Goal: Find specific page/section: Find specific page/section

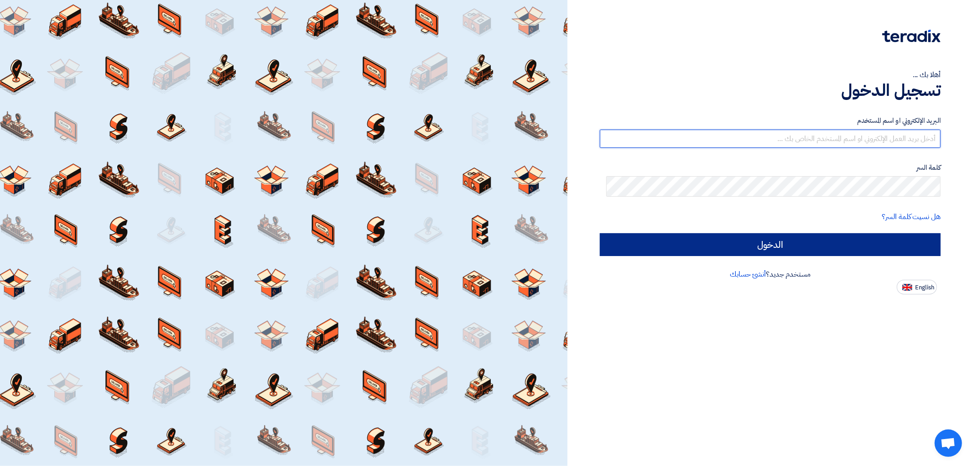
type input "[EMAIL_ADDRESS][DOMAIN_NAME]"
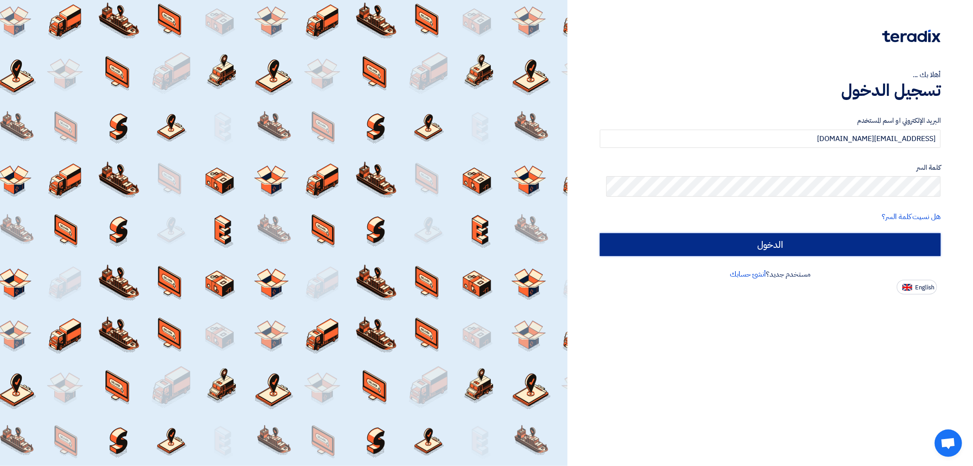
click at [773, 256] on input "الدخول" at bounding box center [770, 244] width 341 height 23
type input "Sign in"
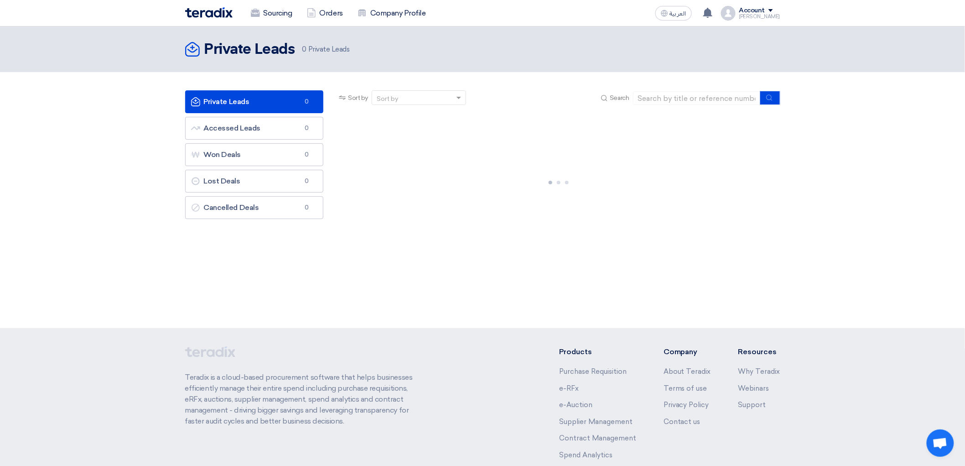
click at [330, 249] on div at bounding box center [558, 180] width 457 height 137
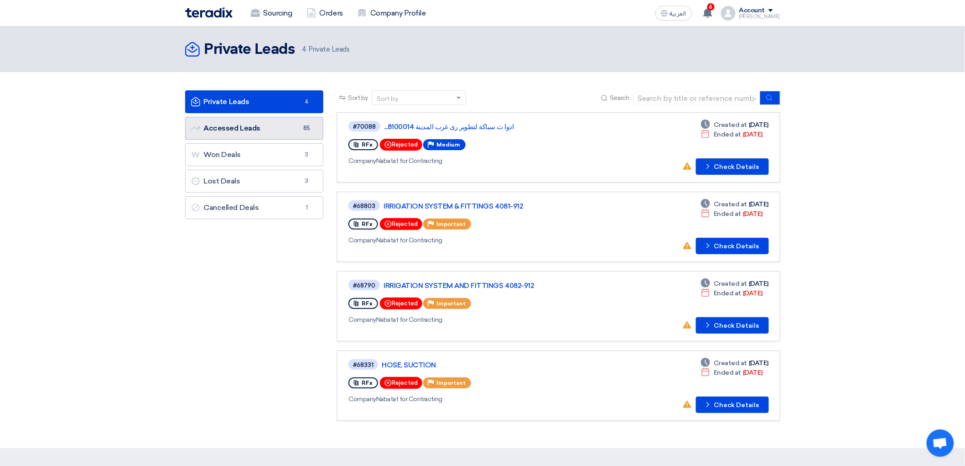
click at [243, 140] on link "Accessed Leads Accessed Leads 85" at bounding box center [254, 128] width 139 height 23
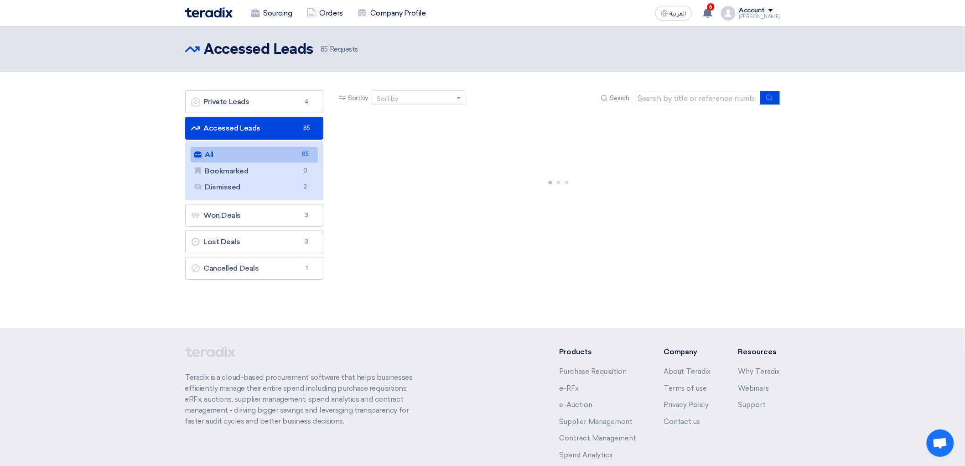
click at [239, 162] on link "All All 85" at bounding box center [255, 155] width 128 height 16
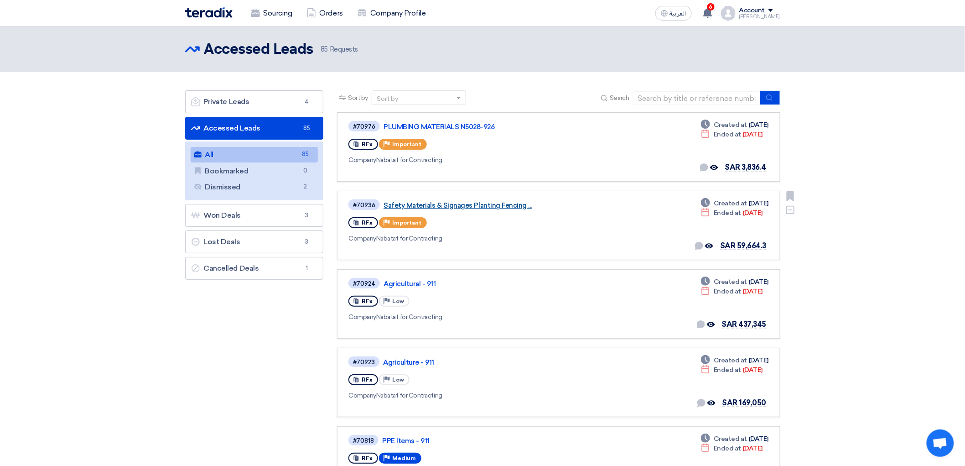
click at [488, 209] on link "Safety Materials & Signages Planting Fencing ..." at bounding box center [498, 205] width 228 height 8
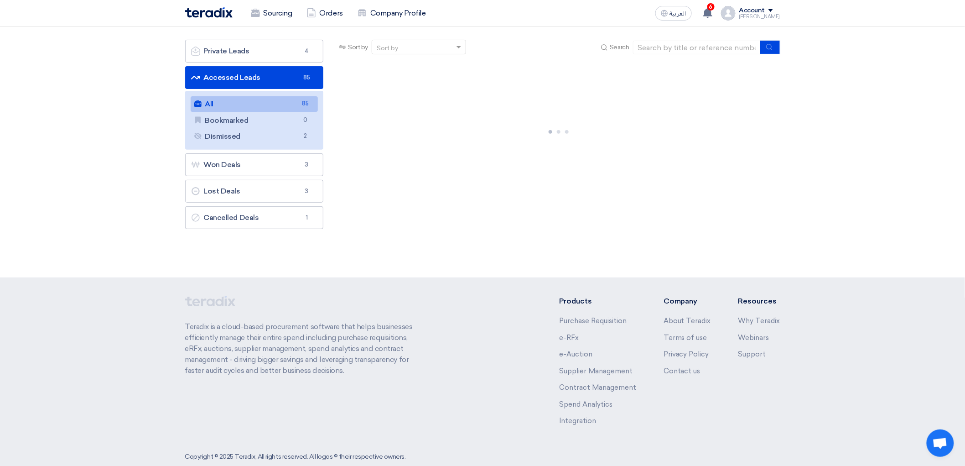
scroll to position [106, 0]
